Goal: Use online tool/utility: Use online tool/utility

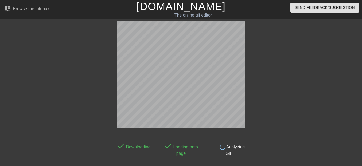
click at [88, 87] on div at bounding box center [68, 101] width 80 height 160
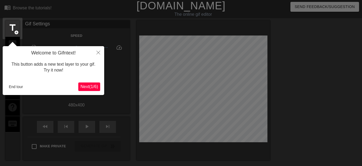
scroll to position [13, 0]
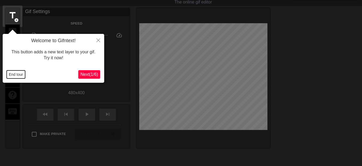
click at [15, 74] on button "End tour" at bounding box center [16, 75] width 18 height 8
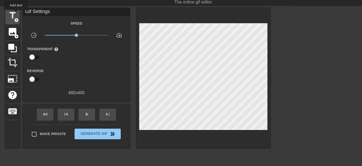
click at [16, 14] on span "title" at bounding box center [12, 15] width 10 height 10
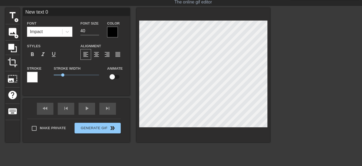
click at [72, 13] on input "New text 0" at bounding box center [76, 12] width 107 height 8
type input "N"
type input "Jordan"
click at [111, 32] on div at bounding box center [112, 32] width 11 height 11
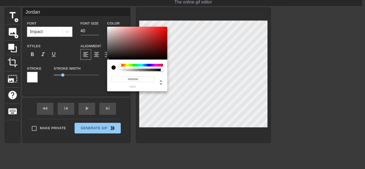
click at [162, 65] on div at bounding box center [141, 65] width 43 height 3
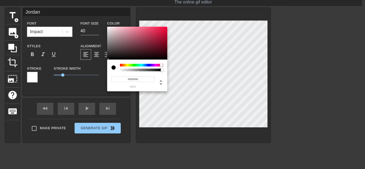
click at [122, 65] on div at bounding box center [141, 65] width 43 height 3
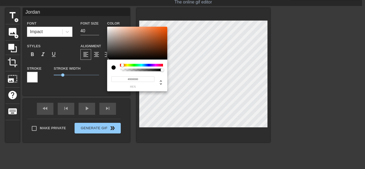
click at [127, 65] on div at bounding box center [141, 65] width 43 height 3
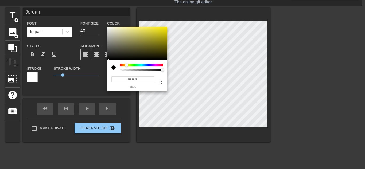
click at [114, 68] on div at bounding box center [114, 68] width 4 height 4
click at [147, 71] on div at bounding box center [141, 70] width 41 height 3
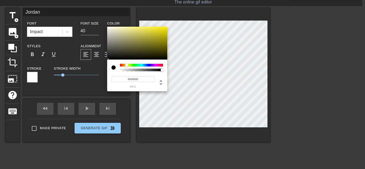
type input "0"
click at [133, 70] on div at bounding box center [141, 70] width 41 height 3
type input "0.3"
click at [162, 65] on div at bounding box center [141, 65] width 43 height 3
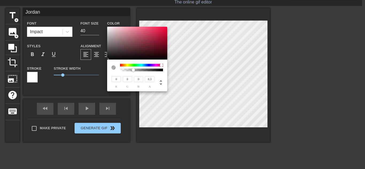
click at [151, 39] on div at bounding box center [137, 43] width 60 height 33
type input "163"
type input "46"
type input "72"
click at [141, 46] on div at bounding box center [137, 43] width 60 height 33
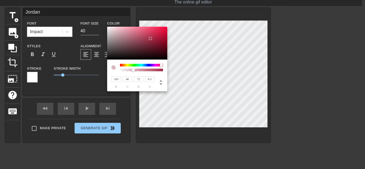
type input "108"
type input "47"
type input "61"
click at [133, 66] on div at bounding box center [141, 65] width 43 height 3
type input "62"
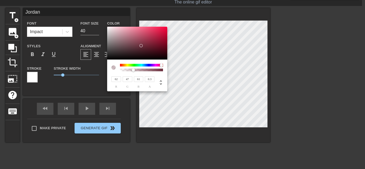
type input "108"
type input "47"
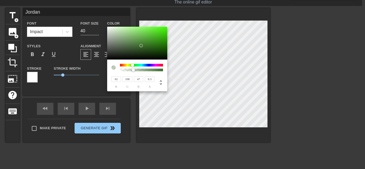
click at [162, 34] on div at bounding box center [137, 43] width 60 height 33
type input "196"
type input "18"
click at [156, 65] on div at bounding box center [141, 65] width 43 height 3
type input "196"
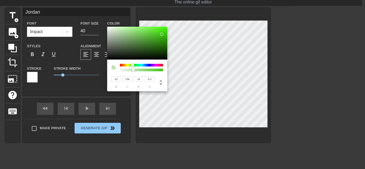
type input "18"
type input "190"
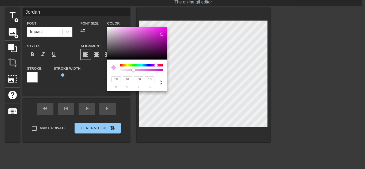
click at [162, 42] on div at bounding box center [137, 43] width 60 height 33
type input "139"
type input "12"
type input "14"
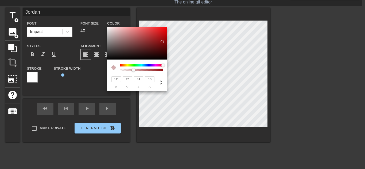
drag, startPoint x: 156, startPoint y: 65, endPoint x: 166, endPoint y: 66, distance: 9.1
click at [166, 66] on div at bounding box center [164, 65] width 3 height 3
click at [166, 30] on div at bounding box center [137, 43] width 60 height 33
type input "229"
type input "5"
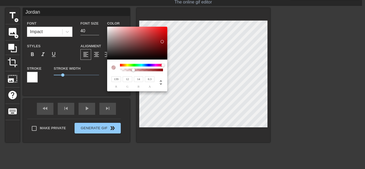
type input "9"
click at [113, 68] on div at bounding box center [114, 68] width 4 height 4
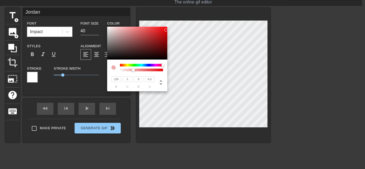
click at [113, 68] on div at bounding box center [114, 68] width 4 height 4
type input "1"
drag, startPoint x: 133, startPoint y: 69, endPoint x: 168, endPoint y: 68, distance: 35.1
click at [168, 68] on div "229 r 5 g 9 b 1 a" at bounding box center [182, 84] width 365 height 169
click at [165, 29] on div at bounding box center [165, 29] width 3 height 3
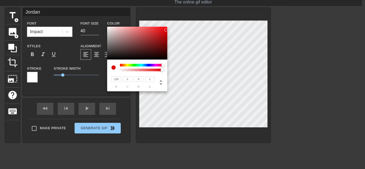
type input "233"
type input "8"
type input "12"
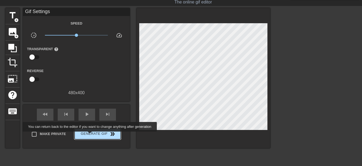
click at [89, 136] on span "Generate Gif double_arrow" at bounding box center [98, 134] width 42 height 6
